Goal: Task Accomplishment & Management: Complete application form

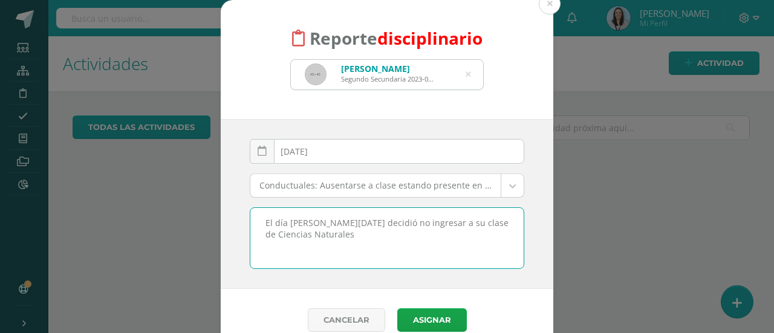
select select "58"
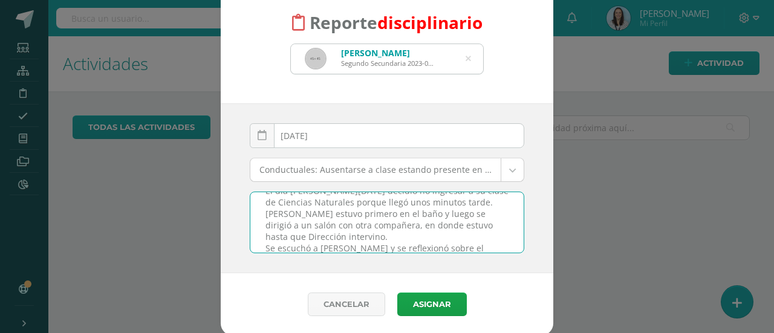
scroll to position [28, 0]
click at [482, 233] on textarea "El día [PERSON_NAME][DATE] decidió no ingresar a su clase de Ciencias Naturales…" at bounding box center [386, 222] width 273 height 60
click at [361, 245] on textarea "El día [PERSON_NAME][DATE] decidió no ingresar a su clase de Ciencias Naturales…" at bounding box center [386, 222] width 273 height 60
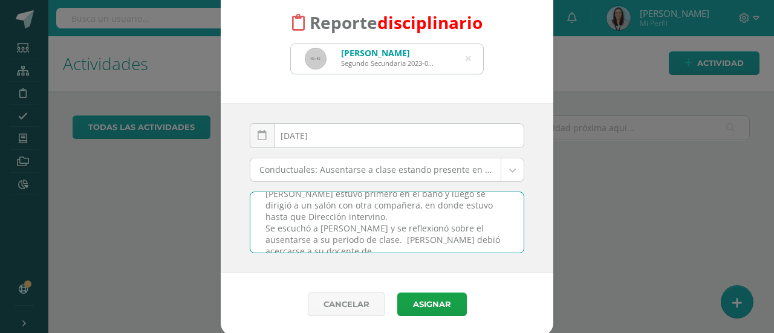
scroll to position [39, 0]
drag, startPoint x: 337, startPoint y: 235, endPoint x: 372, endPoint y: 235, distance: 35.1
click at [372, 235] on textarea "El día [PERSON_NAME][DATE] decidió no ingresar a su clase de Ciencias Naturales…" at bounding box center [386, 222] width 273 height 60
click at [464, 242] on textarea "El día [PERSON_NAME][DATE] decidió no ingresar a su clase de Ciencias Naturales…" at bounding box center [386, 222] width 273 height 60
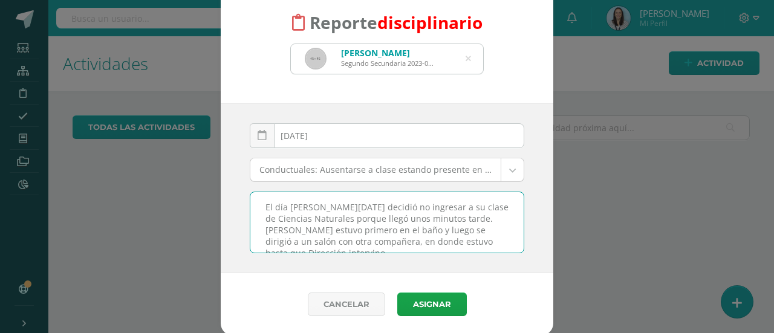
scroll to position [0, 0]
click at [464, 217] on textarea "El día [PERSON_NAME][DATE] decidió no ingresar a su clase de Ciencias Naturales…" at bounding box center [386, 222] width 273 height 60
click at [360, 229] on textarea "El día [PERSON_NAME][DATE] decidió no ingresar a su clase de Ciencias Naturales…" at bounding box center [386, 222] width 273 height 60
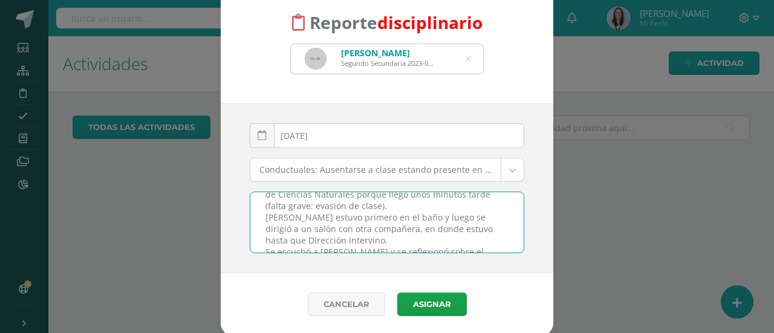
click at [348, 236] on textarea "El día de hoy, Daniela decidió no ingresar a su clase de Ciencias Naturales por…" at bounding box center [386, 222] width 273 height 60
drag, startPoint x: 340, startPoint y: 238, endPoint x: 300, endPoint y: 236, distance: 39.9
click at [300, 236] on textarea "El día de hoy, Daniela decidió no ingresar a su clase de Ciencias Naturales por…" at bounding box center [386, 222] width 273 height 60
click at [345, 235] on textarea "El día de hoy, Daniela decidió no ingresar a su clase de Ciencias Naturales por…" at bounding box center [386, 222] width 273 height 60
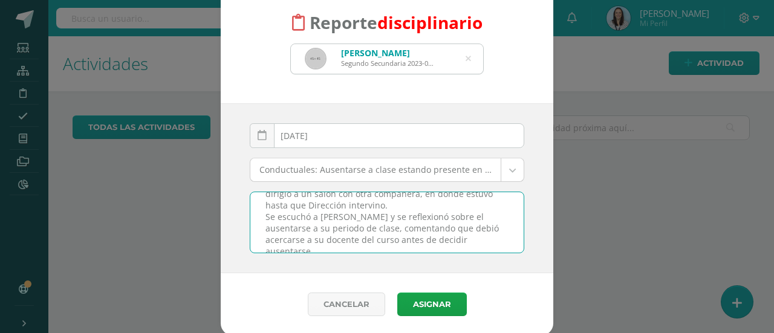
click at [450, 235] on textarea "El día de hoy, Daniela decidió no ingresar a su clase de Ciencias Naturales por…" at bounding box center [386, 222] width 273 height 60
drag, startPoint x: 441, startPoint y: 235, endPoint x: 395, endPoint y: 235, distance: 45.9
click at [396, 235] on textarea "El día de hoy, Daniela decidió no ingresar a su clase de Ciencias Naturales por…" at bounding box center [386, 222] width 273 height 60
click at [366, 245] on textarea "El día de hoy, Daniela decidió no ingresar a su clase de Ciencias Naturales por…" at bounding box center [386, 222] width 273 height 60
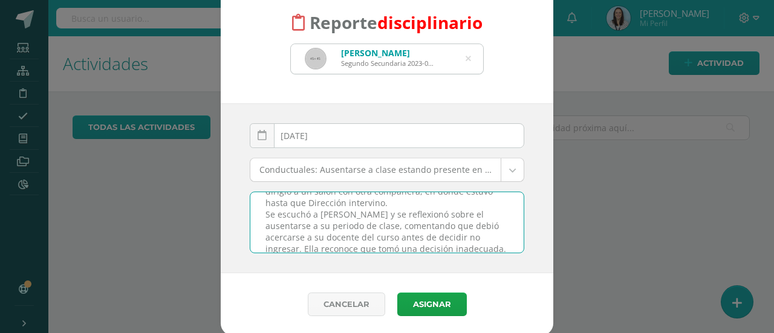
click at [464, 246] on textarea "El día de hoy, Daniela decidió no ingresar a su clase de Ciencias Naturales por…" at bounding box center [386, 222] width 273 height 60
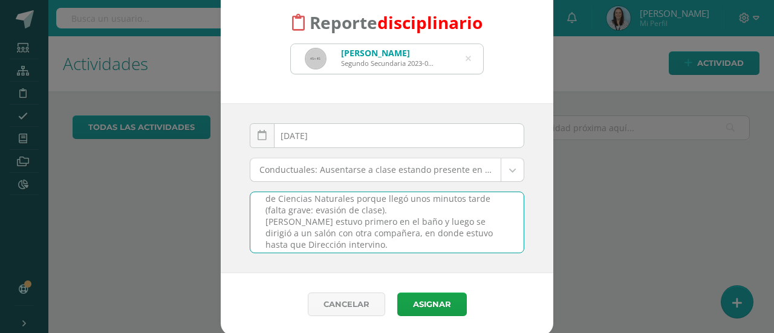
scroll to position [1, 0]
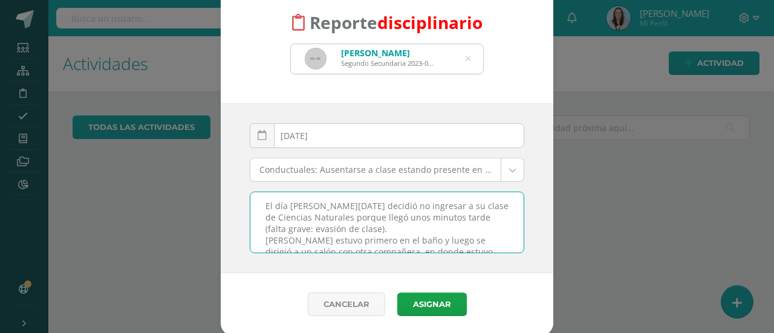
click at [400, 225] on textarea "El día de hoy, Daniela decidió no ingresar a su clase de Ciencias Naturales por…" at bounding box center [386, 222] width 273 height 60
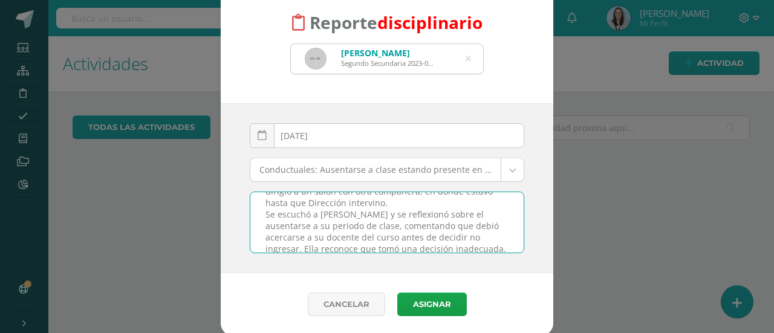
scroll to position [70, 0]
drag, startPoint x: 440, startPoint y: 242, endPoint x: 391, endPoint y: 240, distance: 49.0
click at [391, 240] on textarea "El día de hoy, Daniela decidió no ingresar a su clase de Ciencias Naturales por…" at bounding box center [386, 222] width 273 height 60
drag, startPoint x: 260, startPoint y: 198, endPoint x: 450, endPoint y: 233, distance: 193.1
click at [450, 233] on textarea "El día de hoy, Daniela decidió no ingresar a su clase de Ciencias Naturales por…" at bounding box center [386, 222] width 273 height 60
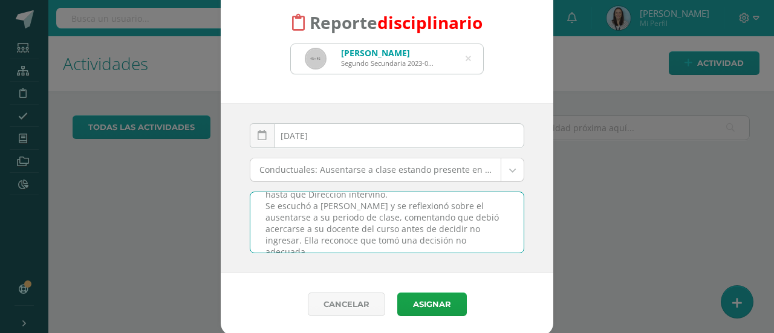
click at [387, 227] on textarea "El día de hoy, Daniela decidió no ingresar a su clase de Ciencias Naturales por…" at bounding box center [386, 222] width 273 height 60
click at [396, 229] on textarea "El día de hoy, Daniela decidió no ingresar a su clase de Ciencias Naturales por…" at bounding box center [386, 222] width 273 height 60
click at [350, 228] on textarea "El día de hoy, Daniela decidió no ingresar a su clase de Ciencias Naturales por…" at bounding box center [386, 222] width 273 height 60
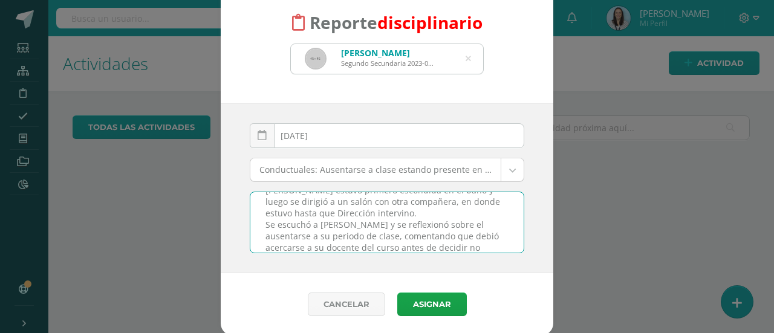
scroll to position [70, 0]
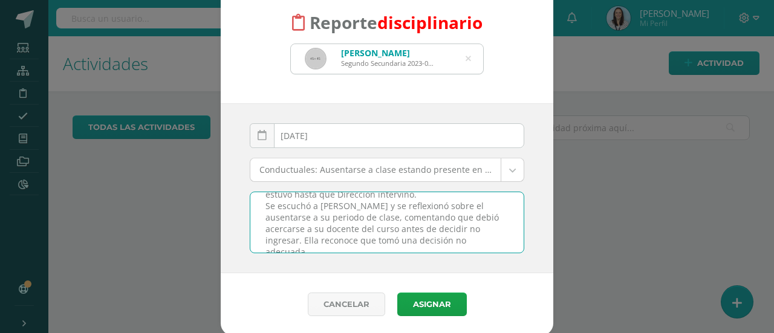
click at [382, 194] on textarea "El día de hoy, Daniela decidió no ingresar a su clase de Ciencias Naturales por…" at bounding box center [386, 222] width 273 height 60
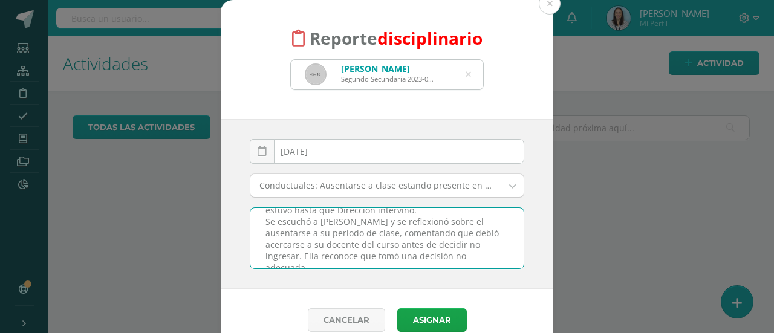
drag, startPoint x: 256, startPoint y: 221, endPoint x: 463, endPoint y: 259, distance: 210.3
click at [463, 259] on textarea "El día de hoy, Daniela decidió no ingresar a su clase de Ciencias Naturales por…" at bounding box center [386, 238] width 273 height 60
type textarea "El día de hoy, Daniela decidió no ingresar a su clase de Ciencias Naturales por…"
click at [423, 319] on button "Asignar" at bounding box center [432, 320] width 70 height 24
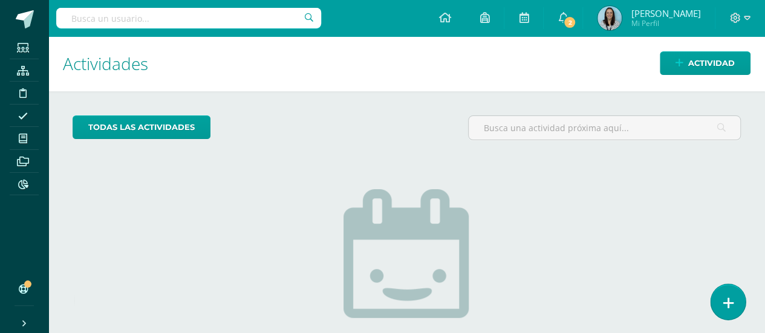
click at [731, 300] on icon at bounding box center [727, 303] width 11 height 14
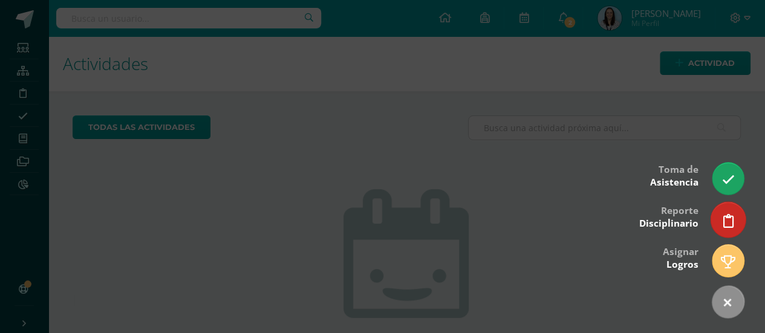
click at [726, 225] on icon at bounding box center [727, 221] width 11 height 14
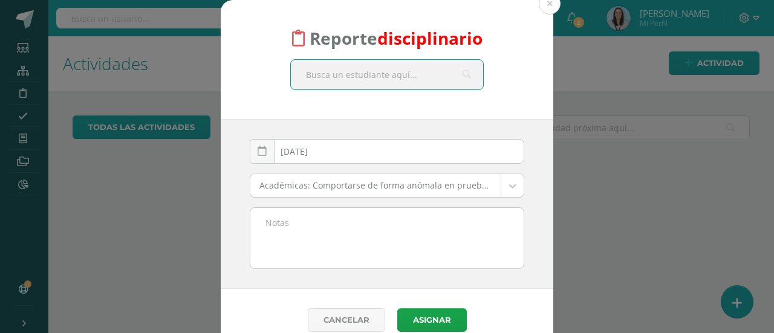
click at [358, 79] on input "text" at bounding box center [387, 75] width 192 height 30
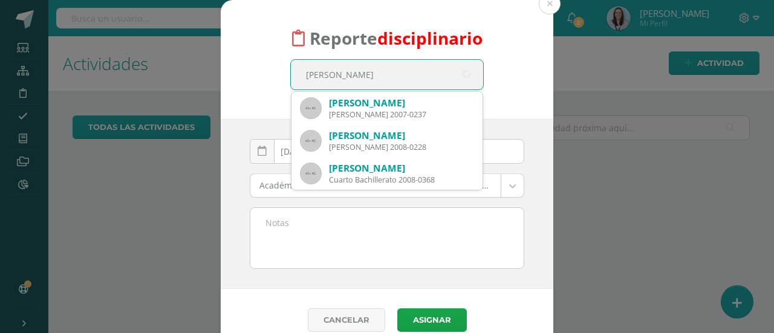
type input "sofia de fátima"
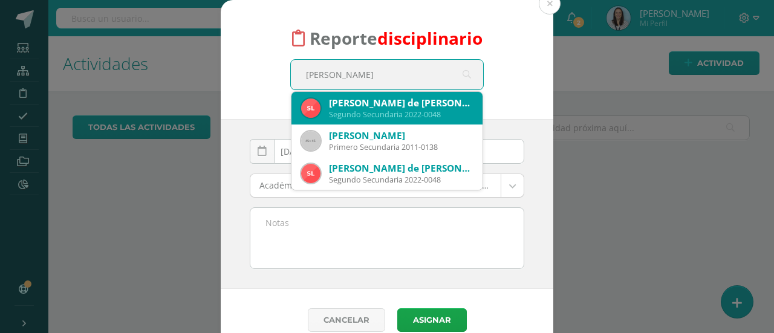
click at [374, 112] on div "Segundo Secundaria 2022-0048" at bounding box center [401, 114] width 144 height 10
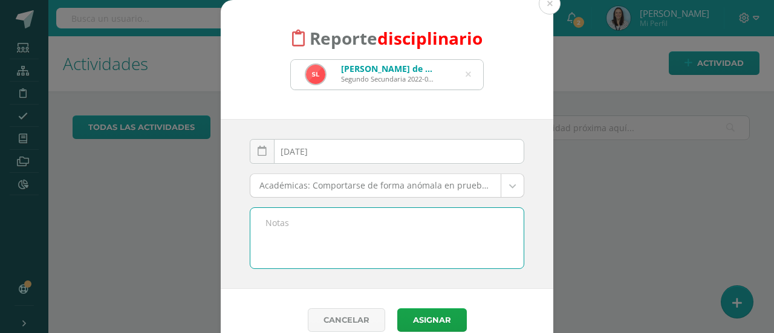
click at [311, 216] on textarea at bounding box center [386, 238] width 273 height 60
paste textarea "El día de hoy, Daniela decidió no ingresar a su clase de Ciencias Naturales por…"
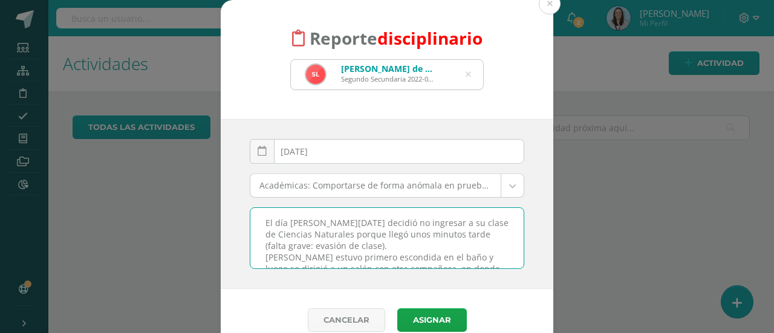
scroll to position [62, 0]
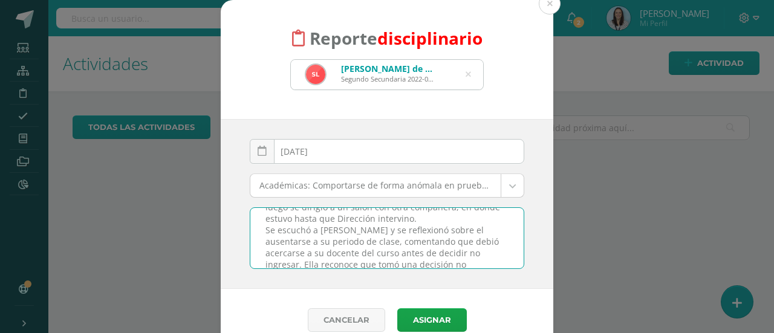
type textarea "El día de hoy, Daniela decidió no ingresar a su clase de Ciencias Naturales por…"
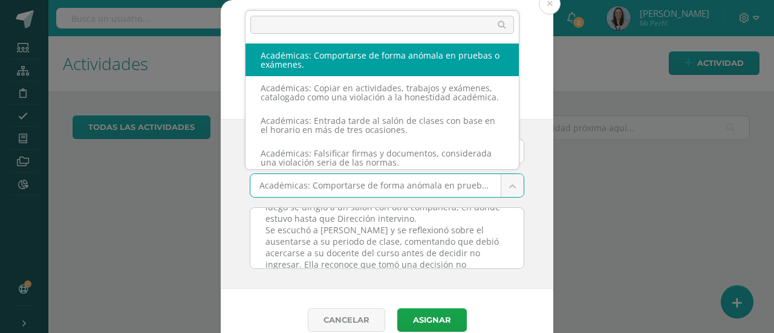
click at [366, 187] on body "Reporte disciplinario Sofia de Fatima López Moya Segundo Secundaria 2022-0048 s…" at bounding box center [387, 166] width 774 height 333
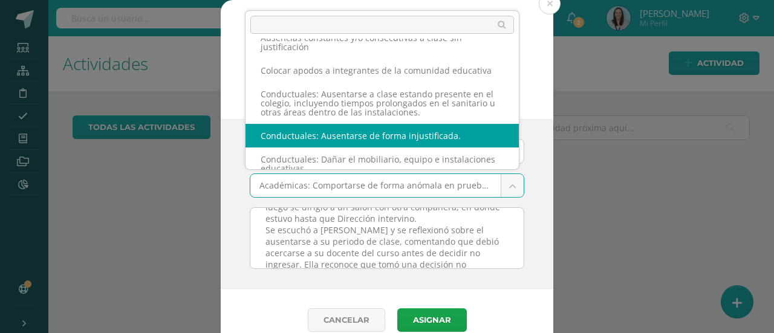
scroll to position [425, 0]
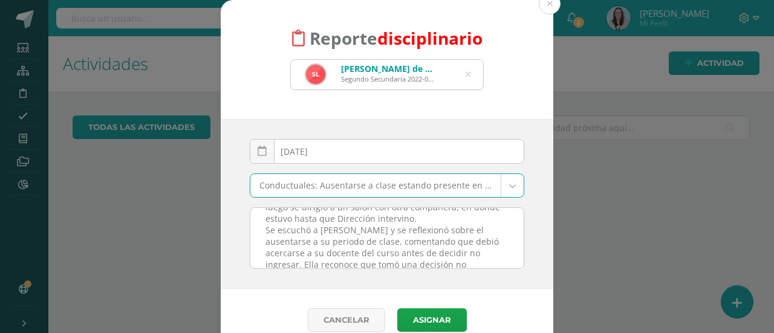
select select "58"
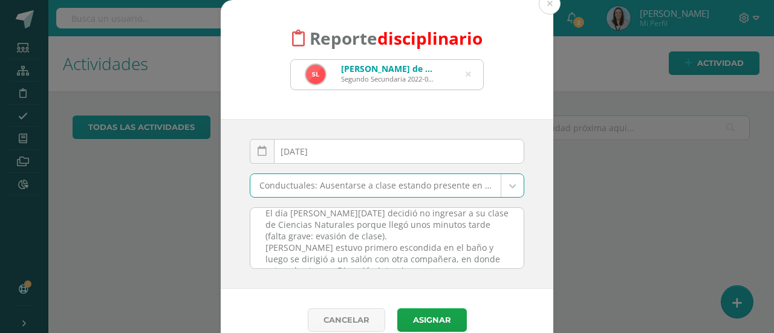
click at [378, 235] on textarea "El día de hoy, Daniela decidió no ingresar a su clase de Ciencias Naturales por…" at bounding box center [386, 238] width 273 height 60
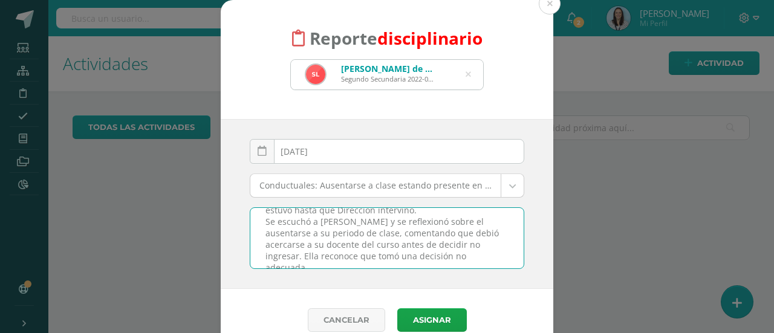
scroll to position [0, 0]
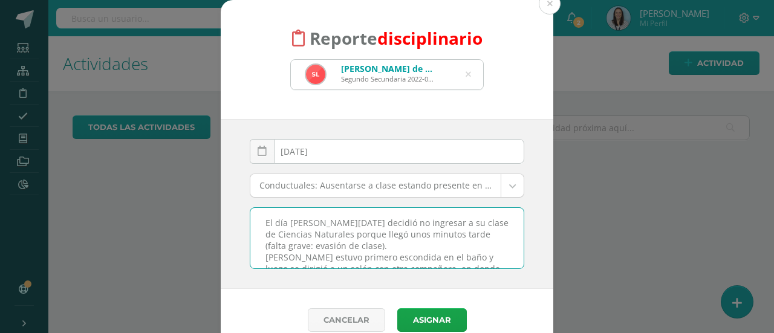
click at [343, 222] on textarea "El día de hoy, Daniela decidió no ingresar a su clase de Ciencias Naturales por…" at bounding box center [386, 238] width 273 height 60
drag, startPoint x: 288, startPoint y: 256, endPoint x: 260, endPoint y: 257, distance: 27.9
click at [260, 257] on textarea "El día de hoy, Sofía decidió no ingresar a su clase de Ciencias Naturales porqu…" at bounding box center [386, 238] width 273 height 60
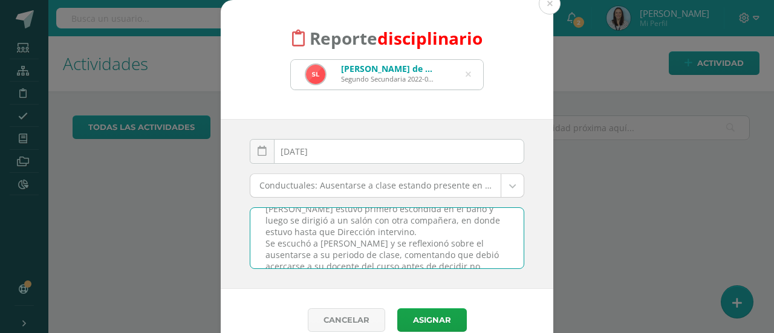
click at [470, 257] on textarea "El día de hoy, Sofía decidió no ingresar a su clase de Ciencias Naturales porqu…" at bounding box center [386, 238] width 273 height 60
click at [343, 221] on textarea "El día de hoy, Sofía decidió no ingresar a su clase de Ciencias Naturales porqu…" at bounding box center [386, 238] width 273 height 60
click at [462, 254] on textarea "El día de hoy, Sofía decidió no ingresar a su clase de Ciencias Naturales porqu…" at bounding box center [386, 238] width 273 height 60
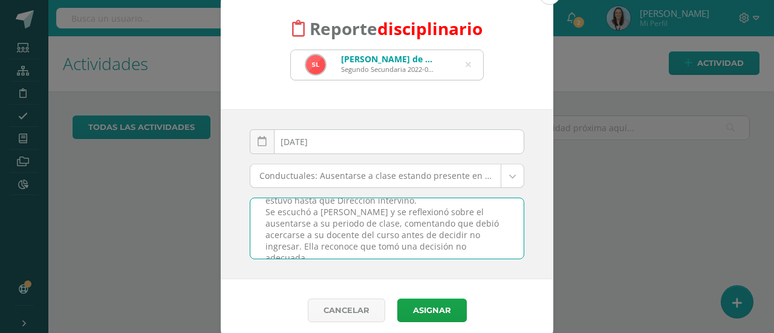
scroll to position [16, 0]
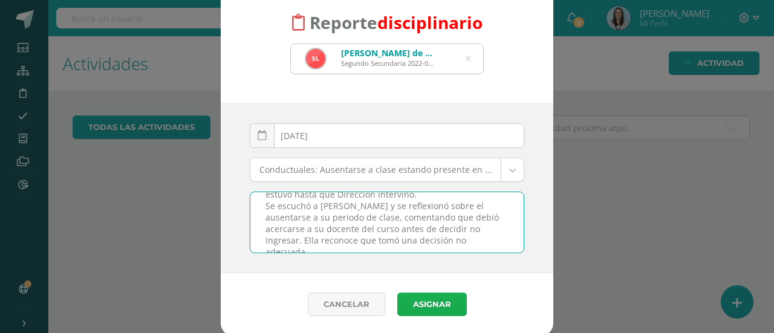
type textarea "El día de hoy, Sofía decidió no ingresar a su clase de Ciencias Naturales porqu…"
click at [424, 302] on button "Asignar" at bounding box center [432, 305] width 70 height 24
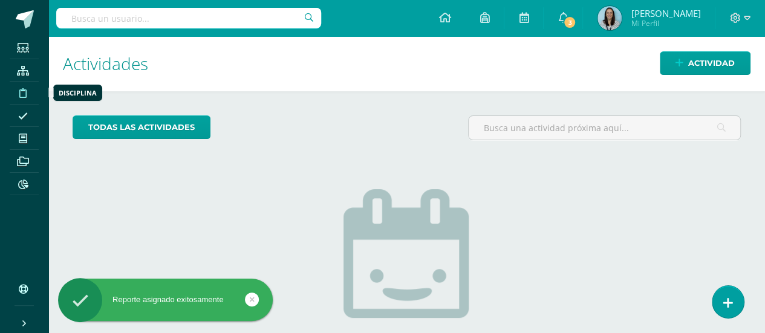
click at [22, 95] on icon at bounding box center [22, 93] width 7 height 10
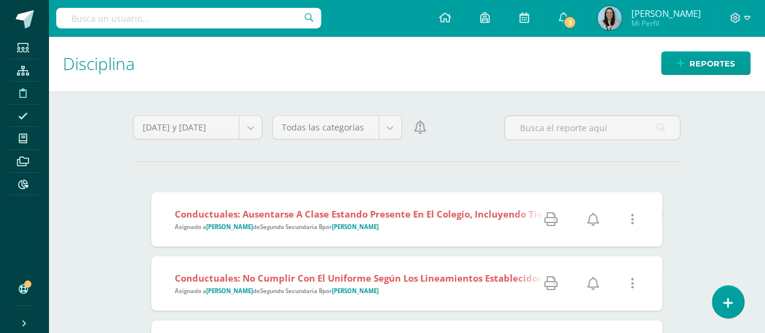
click at [627, 220] on link at bounding box center [631, 219] width 31 height 31
click at [612, 260] on link "Editar Falta" at bounding box center [609, 261] width 94 height 19
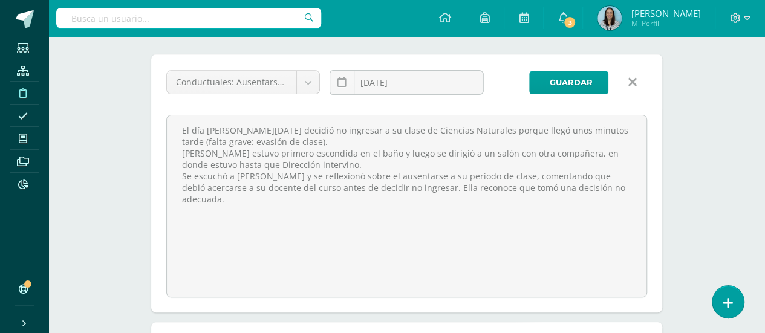
scroll to position [181, 0]
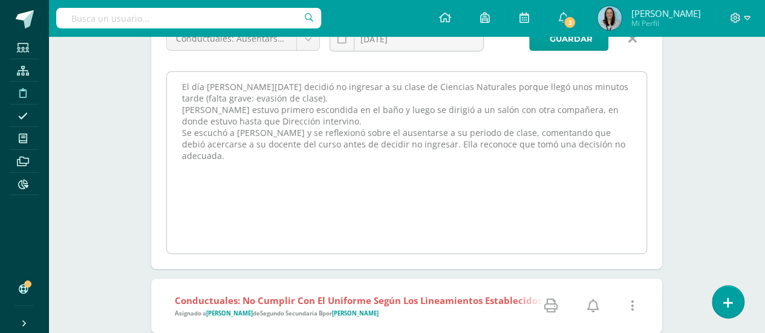
click at [602, 146] on textarea "El día [PERSON_NAME][DATE] decidió no ingresar a su clase de Ciencias Naturales…" at bounding box center [406, 162] width 479 height 181
drag, startPoint x: 458, startPoint y: 166, endPoint x: 176, endPoint y: 167, distance: 281.7
click at [176, 167] on textarea "El día [PERSON_NAME][DATE] decidió no ingresar a su clase de Ciencias Naturales…" at bounding box center [406, 162] width 479 height 181
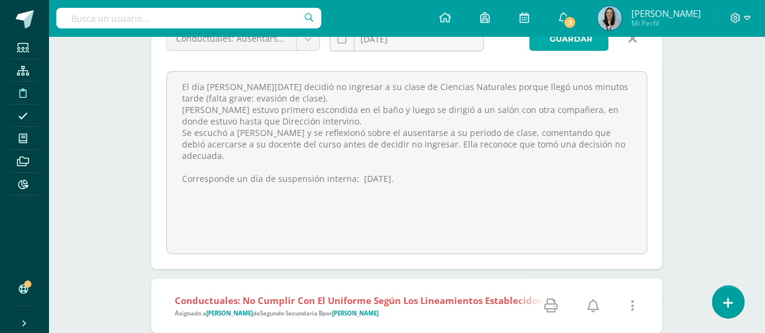
type textarea "El día de hoy, Daniela decidió no ingresar a su clase de Ciencias Naturales por…"
click at [580, 47] on span "Guardar" at bounding box center [570, 39] width 43 height 22
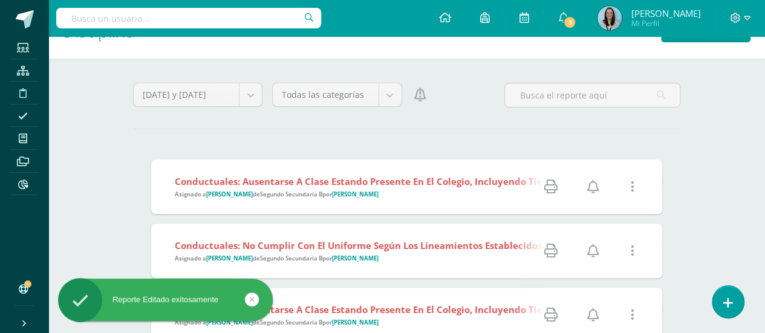
scroll to position [60, 0]
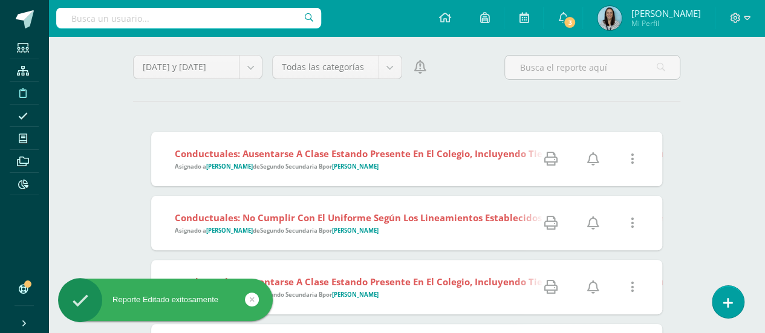
click at [634, 224] on link at bounding box center [631, 223] width 31 height 31
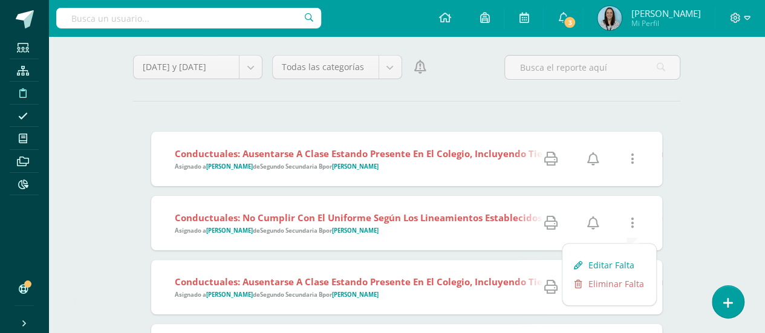
click at [620, 262] on link "Editar Falta" at bounding box center [609, 265] width 94 height 19
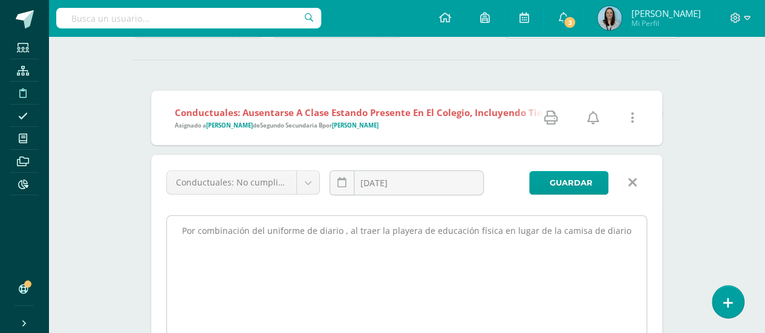
scroll to position [121, 0]
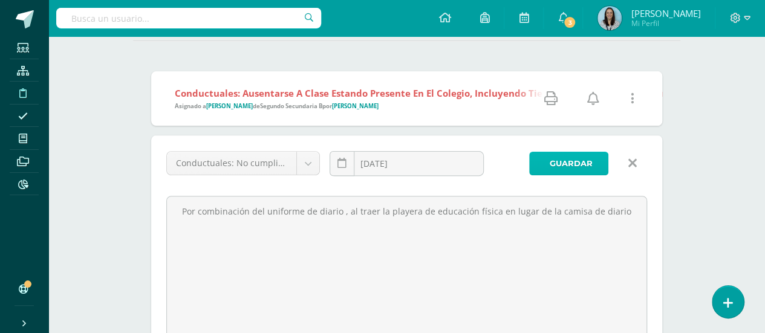
click at [577, 167] on span "Guardar" at bounding box center [570, 163] width 43 height 22
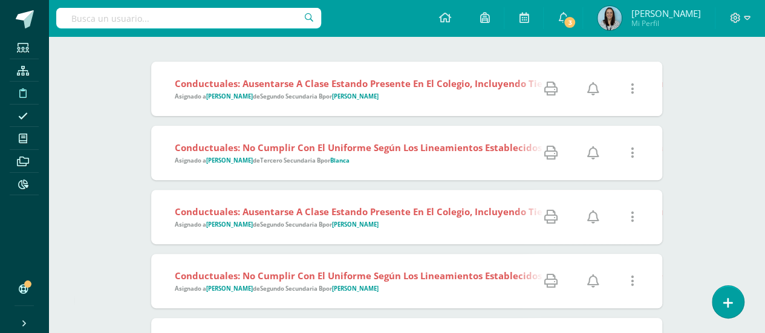
scroll to position [181, 0]
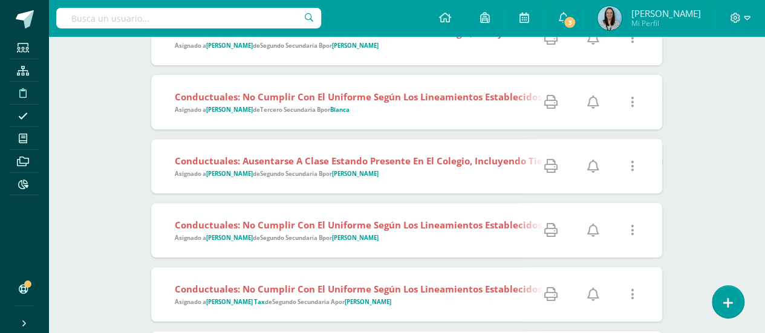
click at [631, 169] on icon at bounding box center [632, 166] width 4 height 13
click at [613, 210] on link "Editar Falta" at bounding box center [609, 208] width 94 height 19
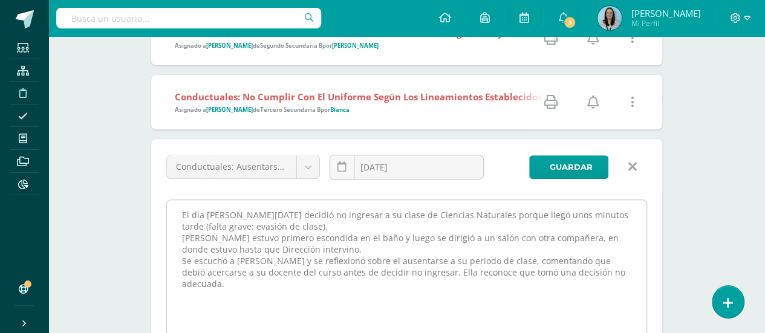
click at [586, 270] on textarea "El día [PERSON_NAME][DATE] decidió no ingresar a su clase de Ciencias Naturales…" at bounding box center [406, 290] width 479 height 181
paste textarea "Corresponde un día de suspensión interna: [DATE]."
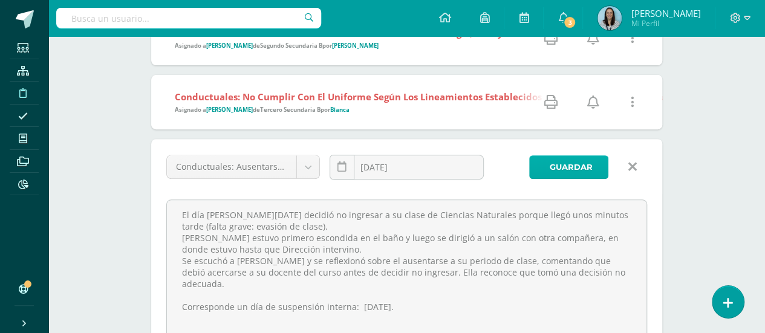
type textarea "El día [PERSON_NAME][DATE] decidió no ingresar a su clase de Ciencias Naturales…"
click at [560, 174] on span "Guardar" at bounding box center [570, 167] width 43 height 22
